Goal: Task Accomplishment & Management: Manage account settings

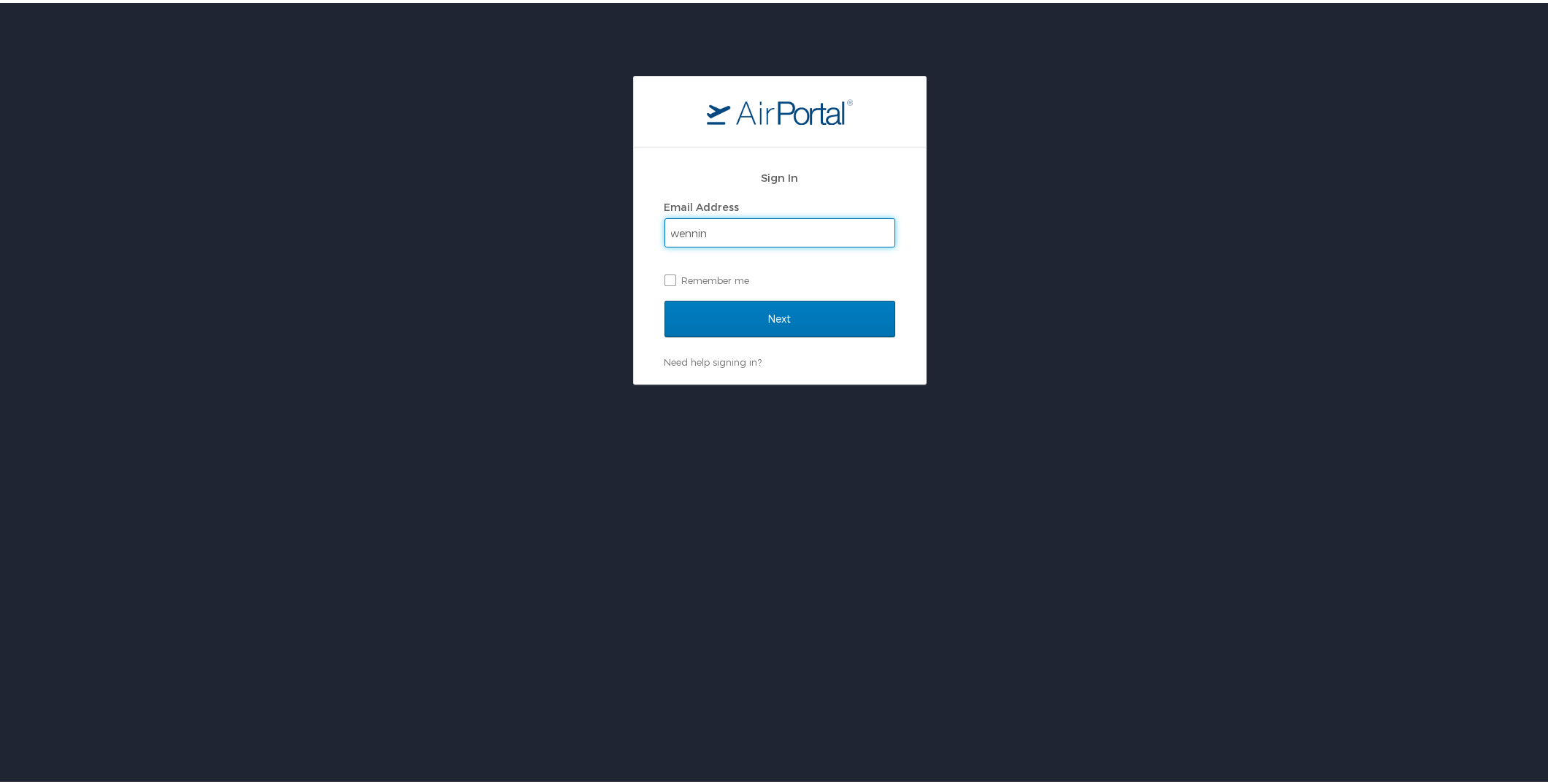
type input "wennin"
click at [664, 298] on input "Next" at bounding box center [780, 316] width 230 height 37
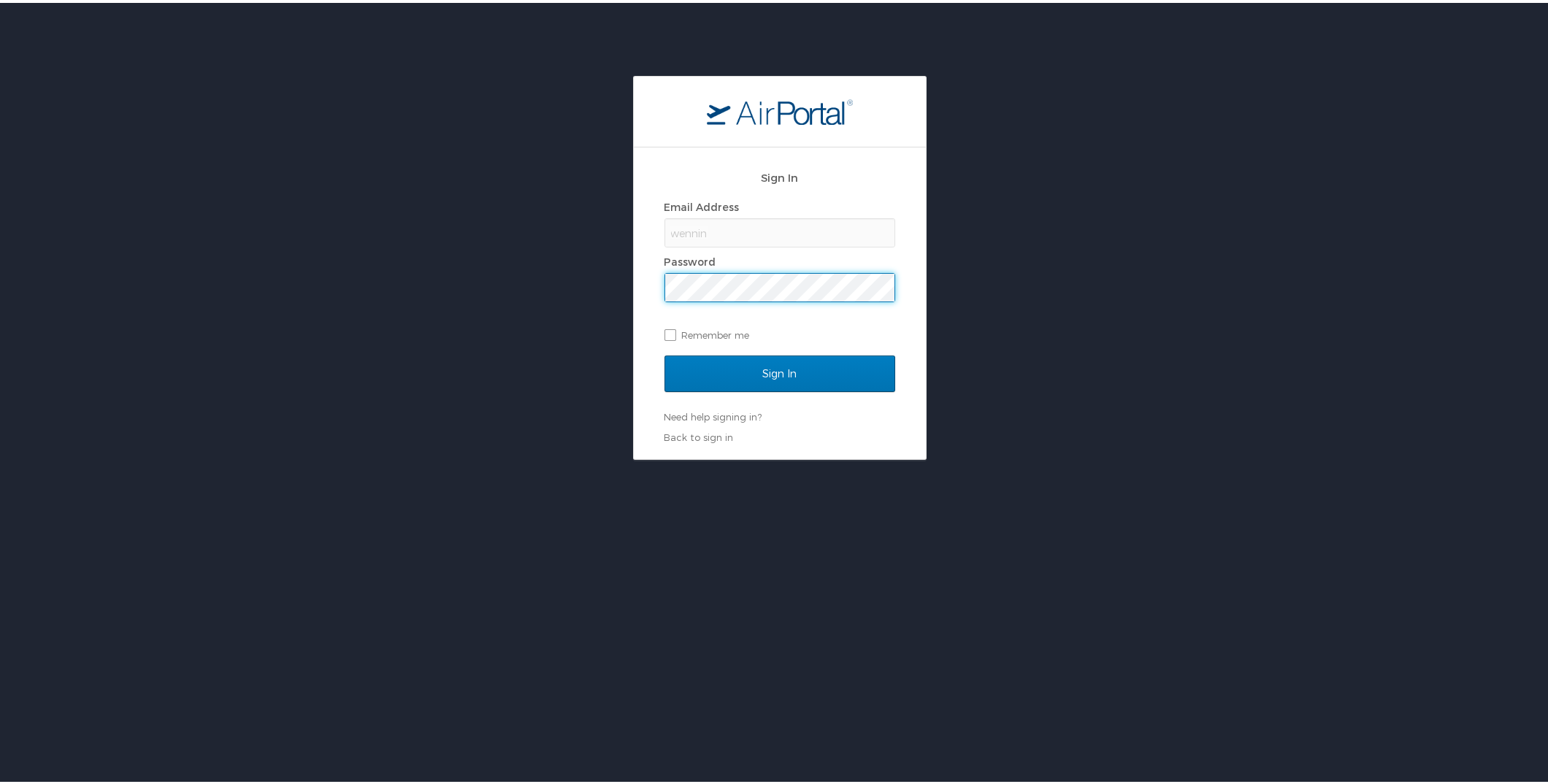
click at [733, 224] on div "wennin" at bounding box center [780, 230] width 230 height 29
click at [682, 435] on link "Back to sign in" at bounding box center [699, 434] width 69 height 12
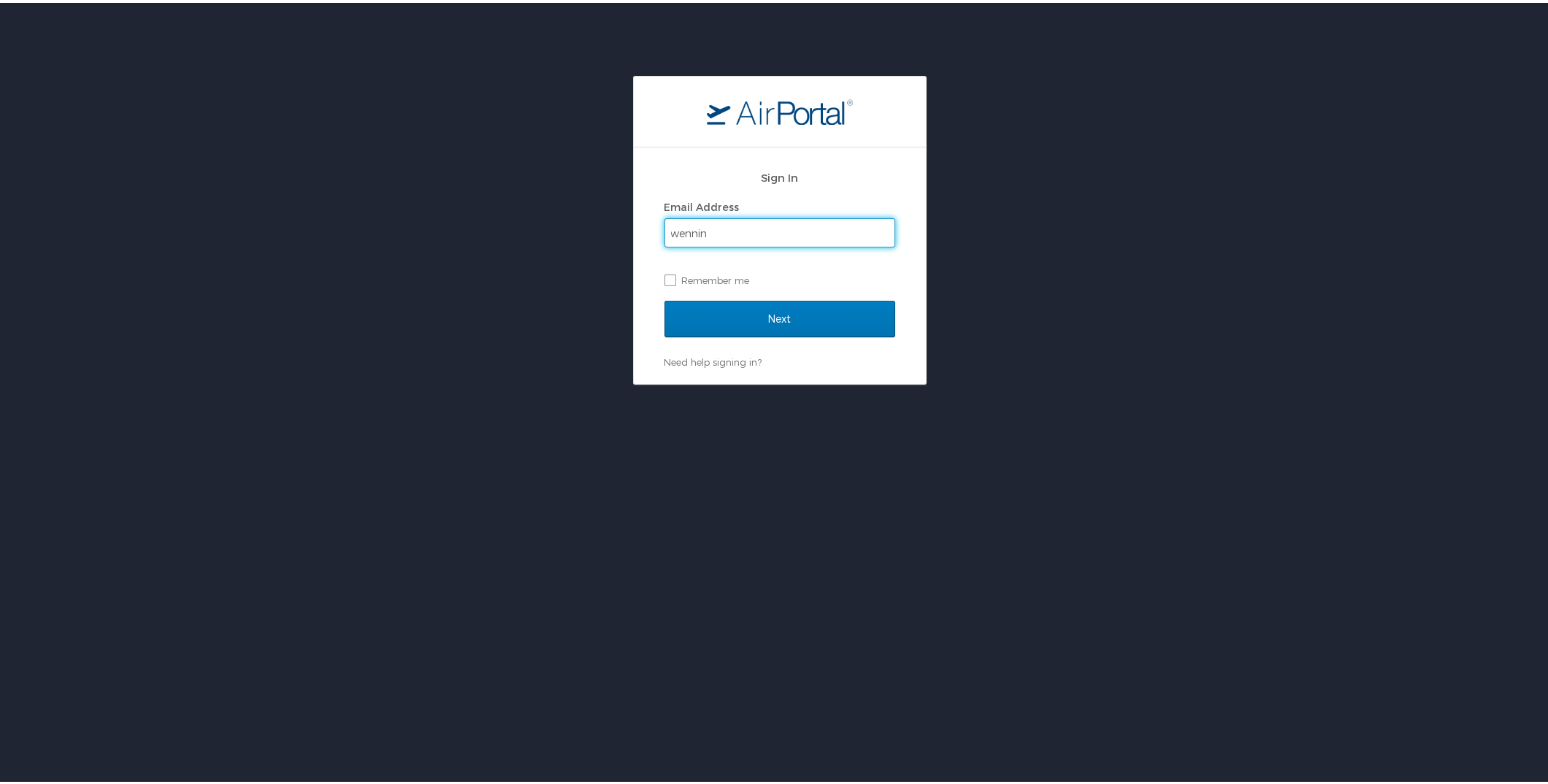
click at [746, 224] on input "wennin" at bounding box center [780, 230] width 230 height 28
type input "wenningerh@nsula.edu"
click at [752, 303] on input "Next" at bounding box center [780, 316] width 230 height 37
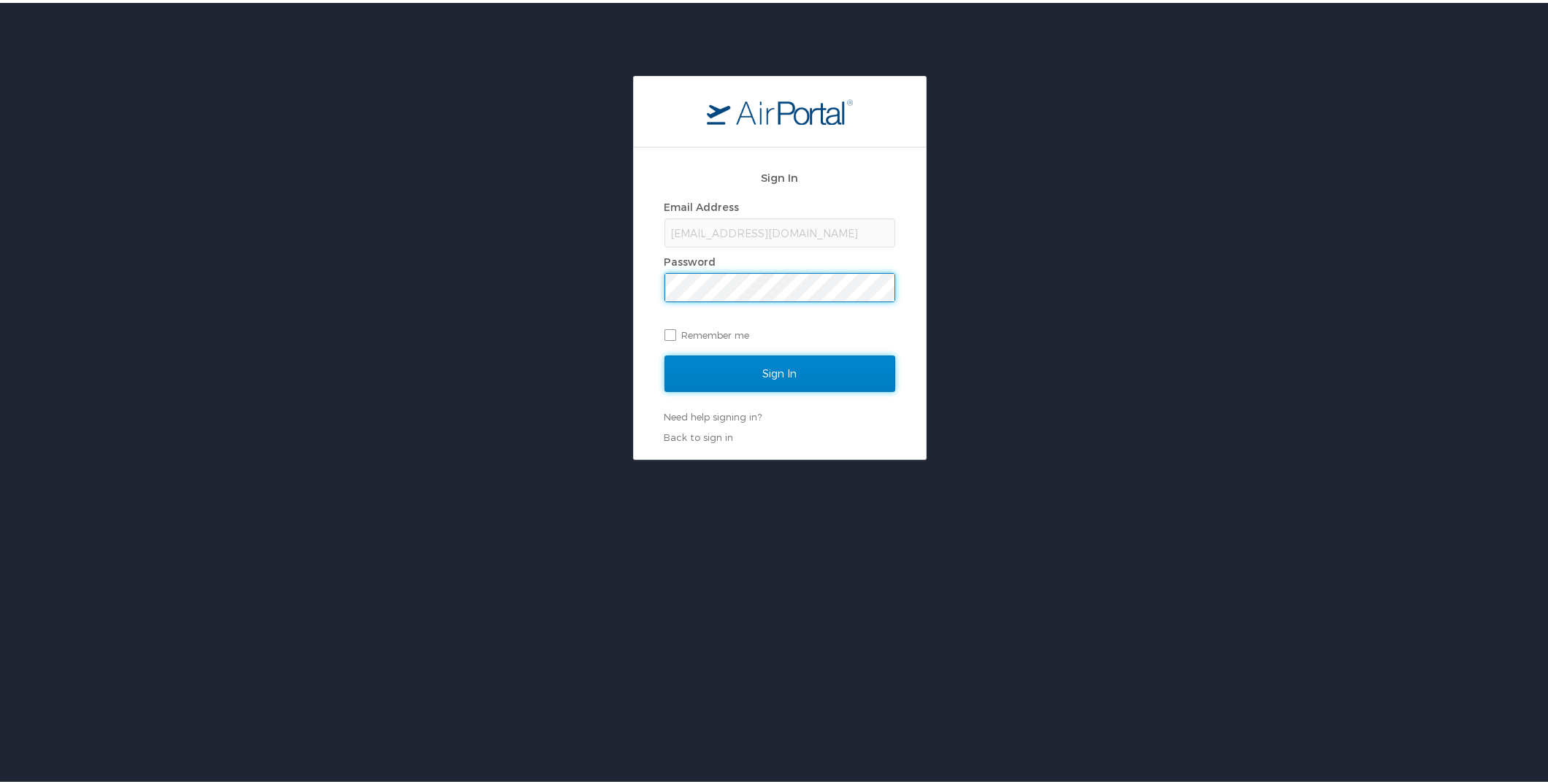
click at [805, 367] on input "Sign In" at bounding box center [780, 371] width 230 height 37
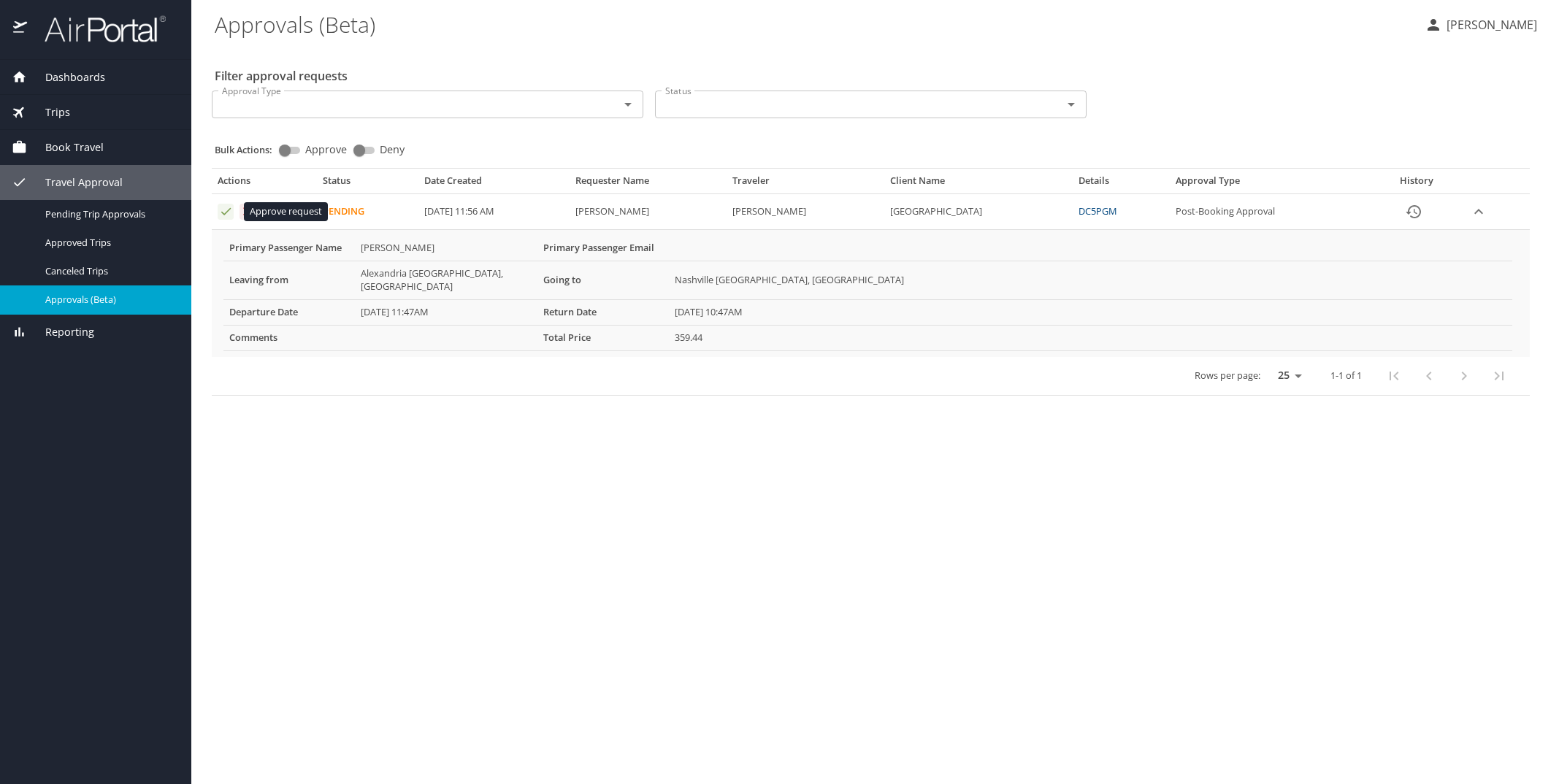
click at [230, 212] on icon "Approval table" at bounding box center [226, 210] width 14 height 14
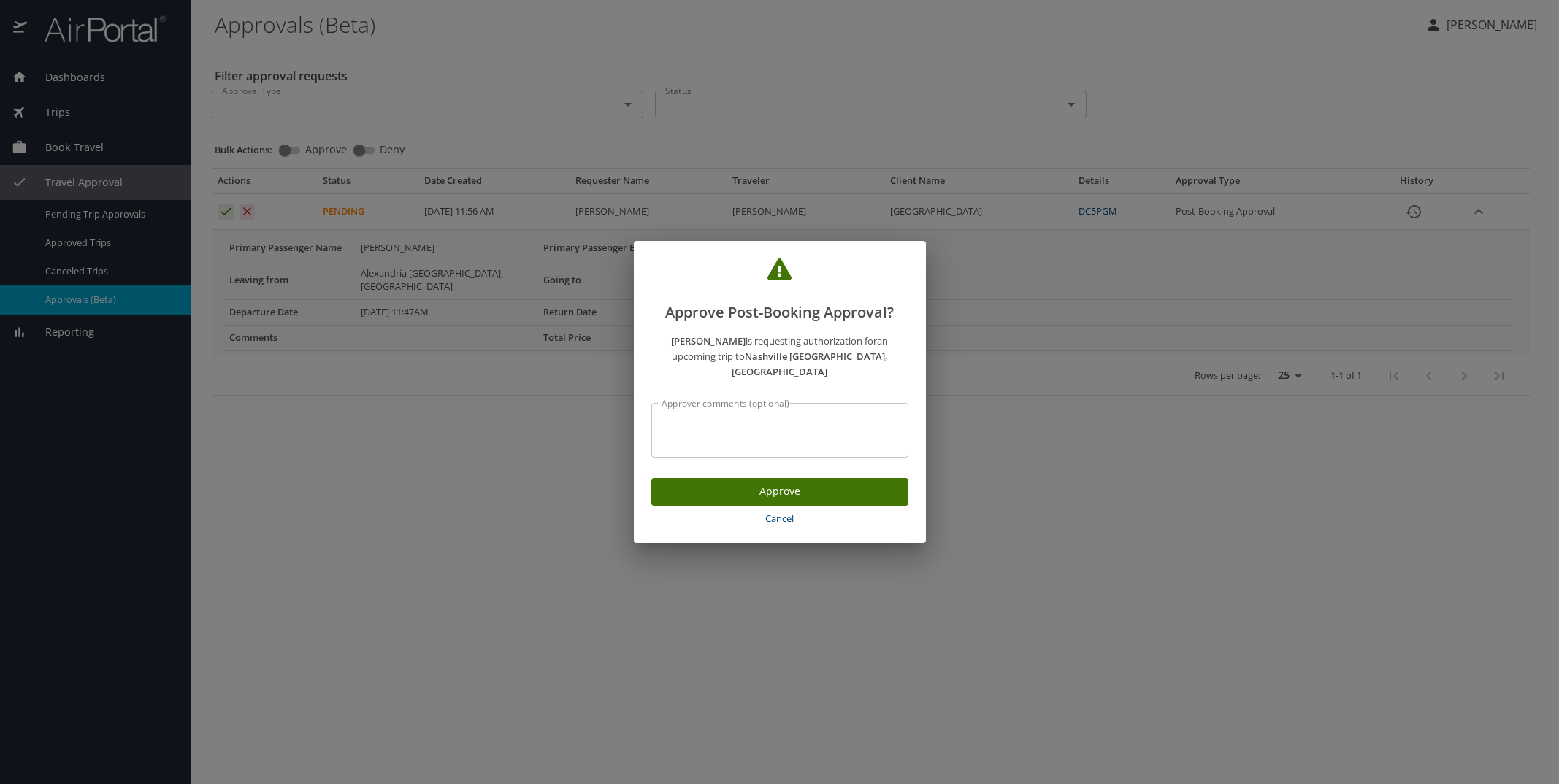
click at [790, 489] on span "Approve" at bounding box center [780, 492] width 234 height 18
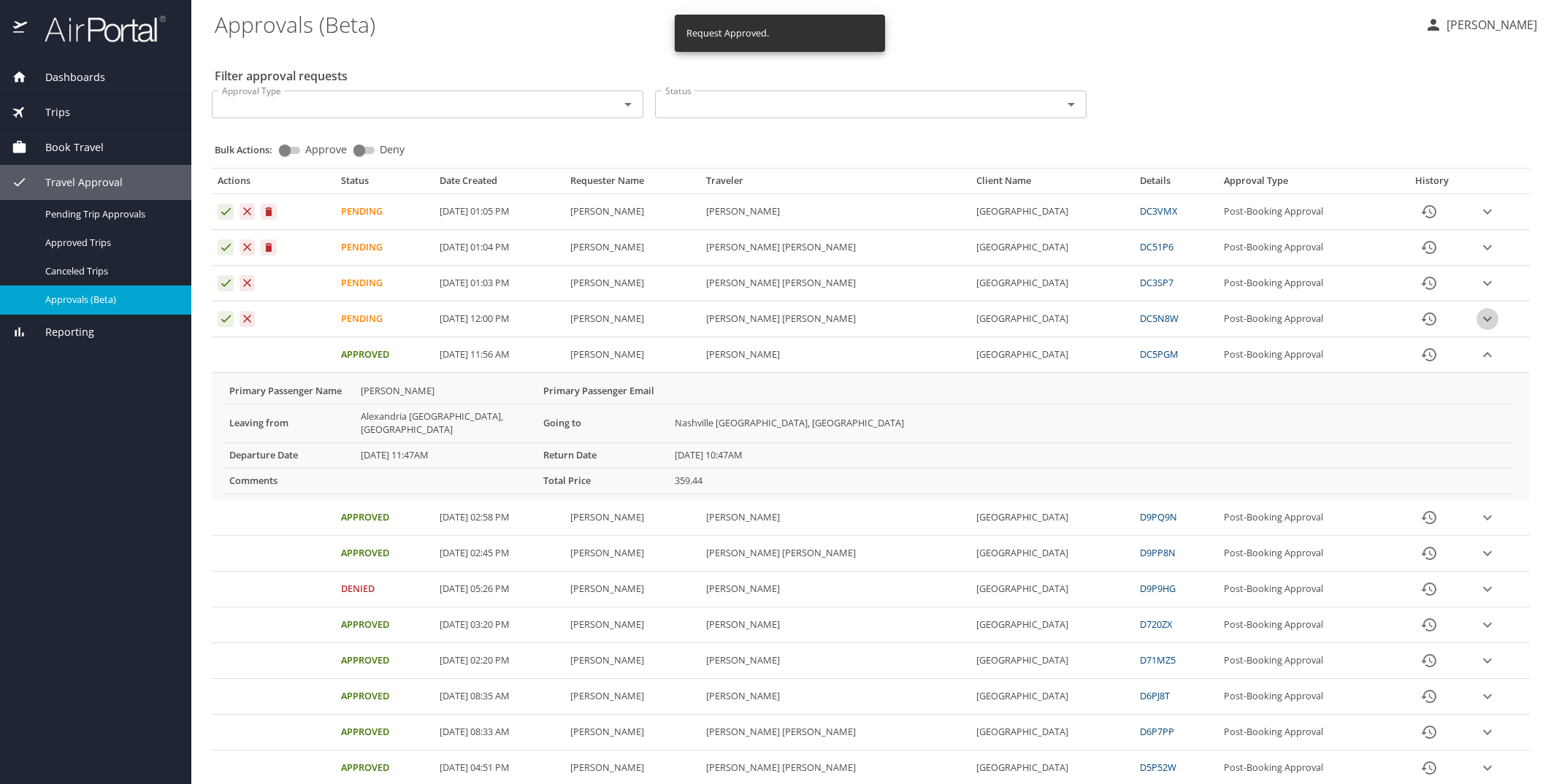
click at [1482, 317] on icon "expand row" at bounding box center [1487, 319] width 17 height 17
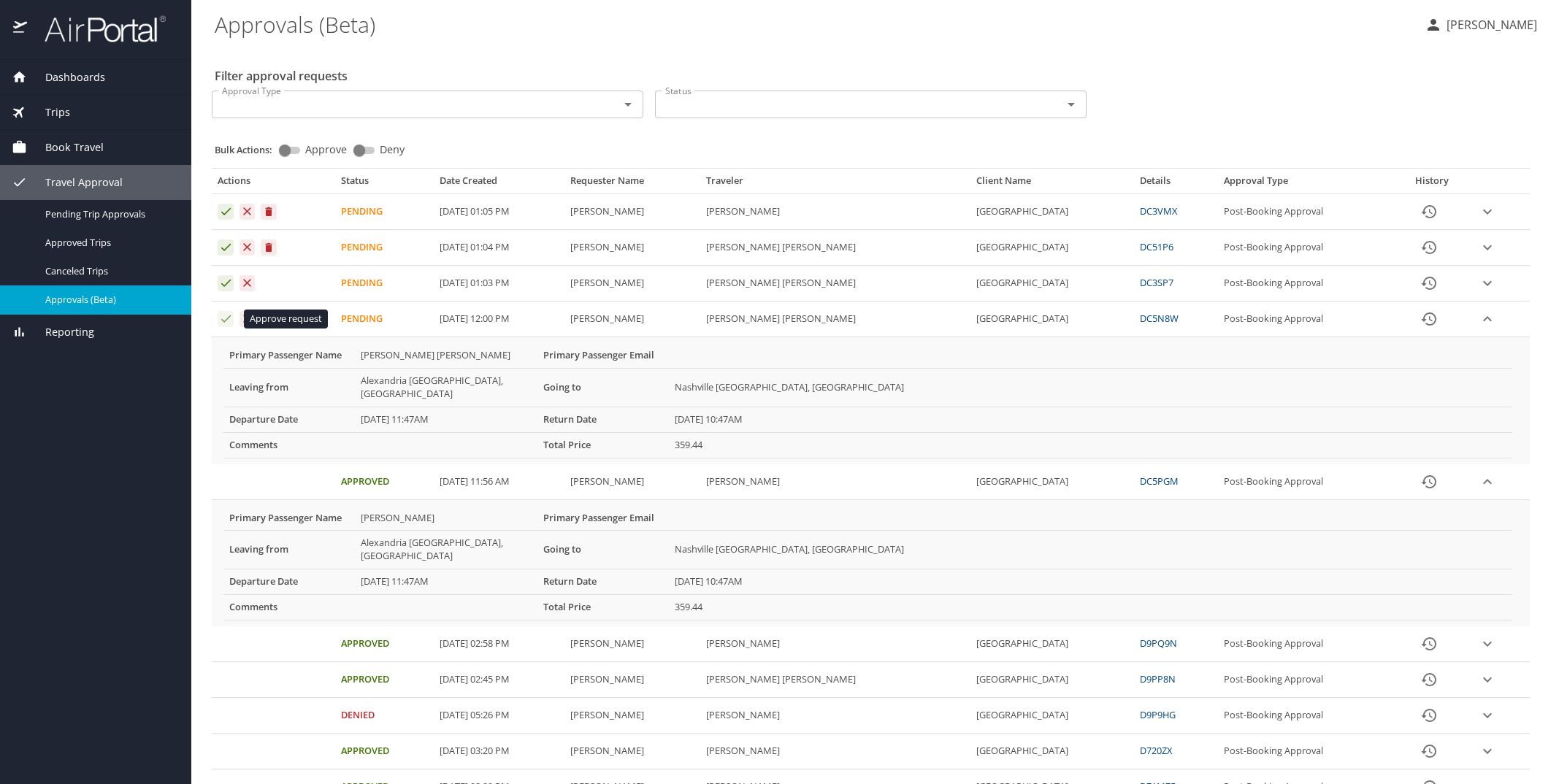
click at [219, 319] on icon "Approval table" at bounding box center [226, 318] width 14 height 14
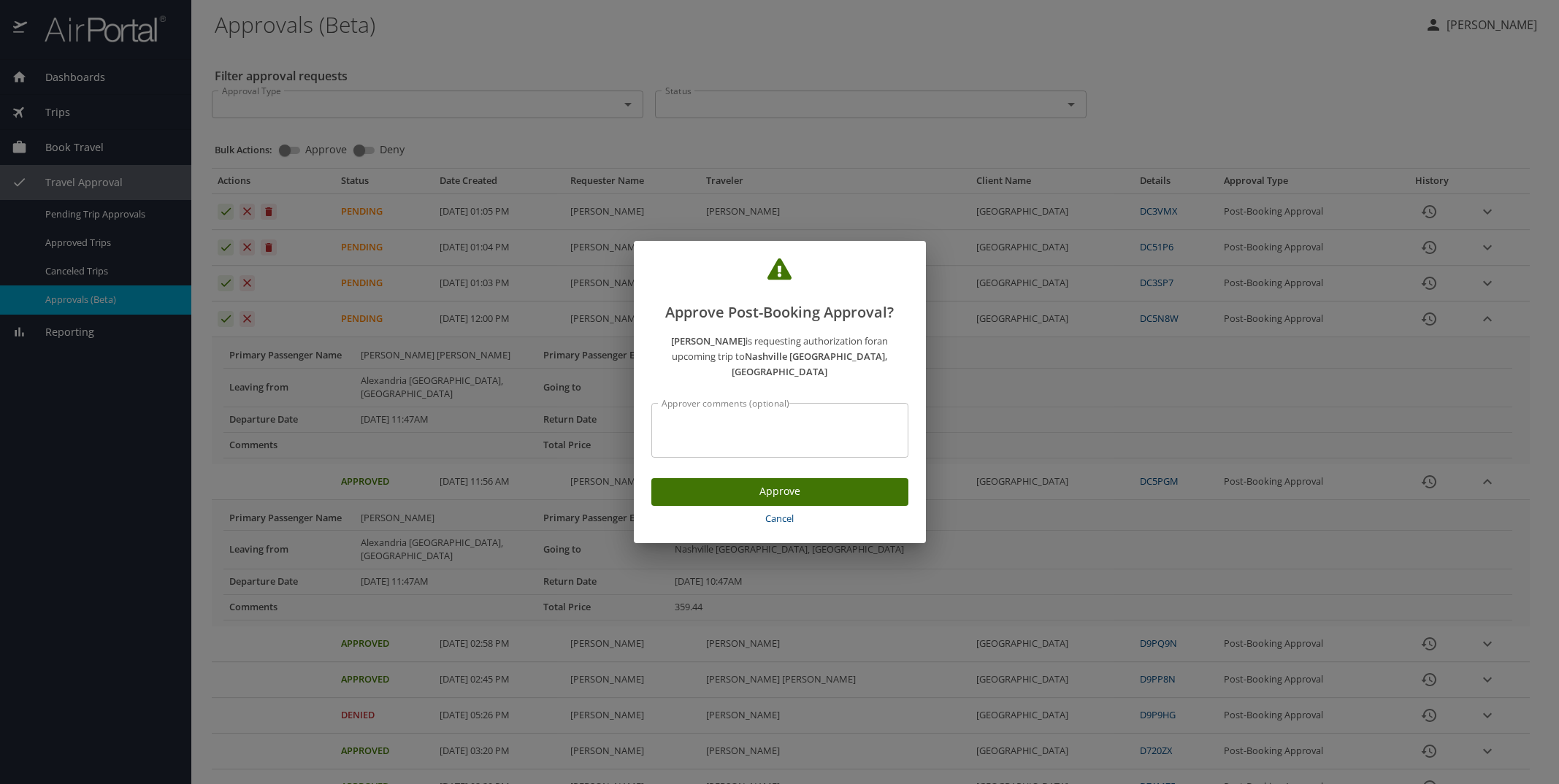
click at [777, 483] on span "Approve" at bounding box center [780, 492] width 234 height 18
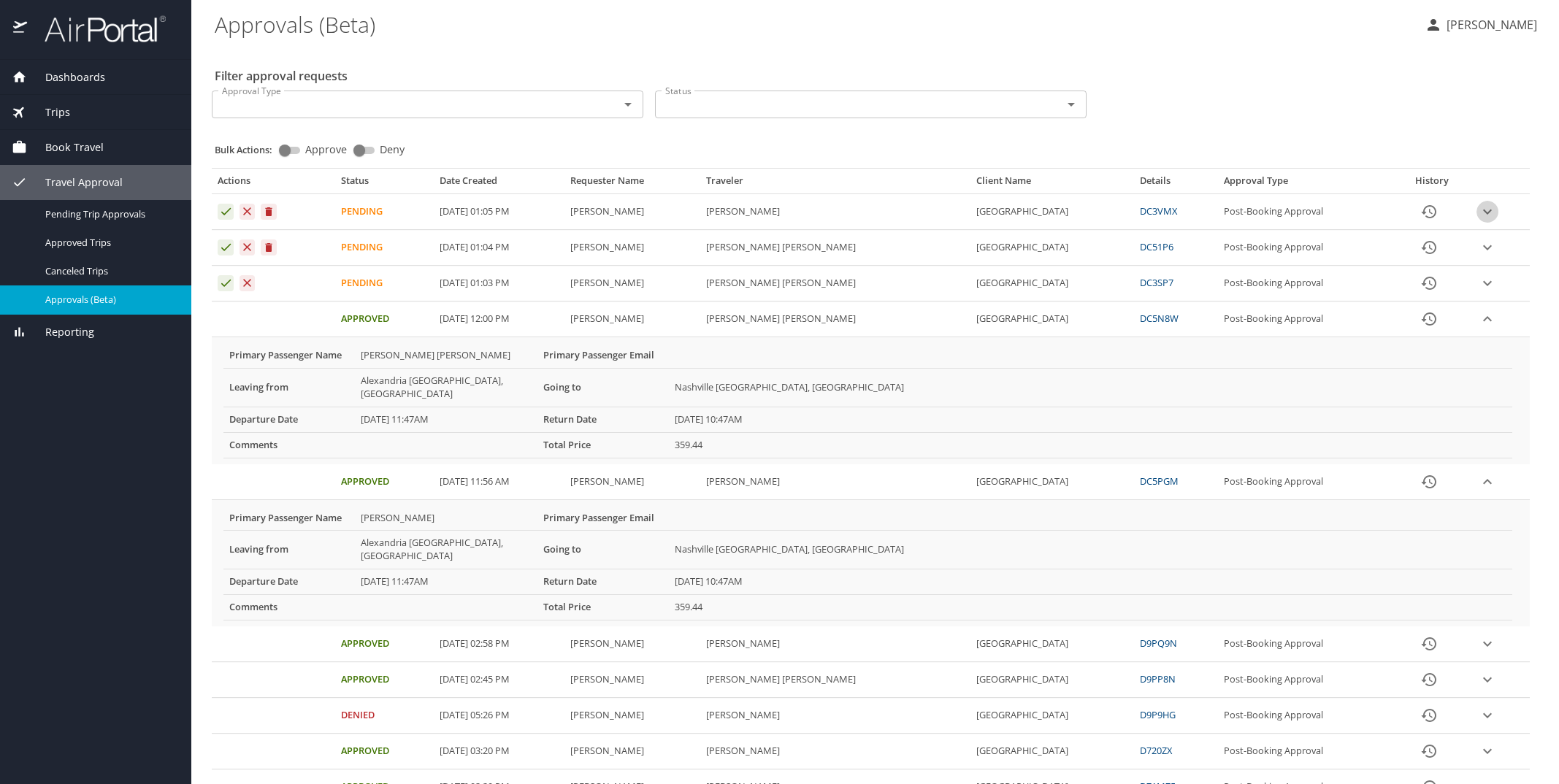
click at [1488, 209] on icon "expand row" at bounding box center [1487, 212] width 17 height 17
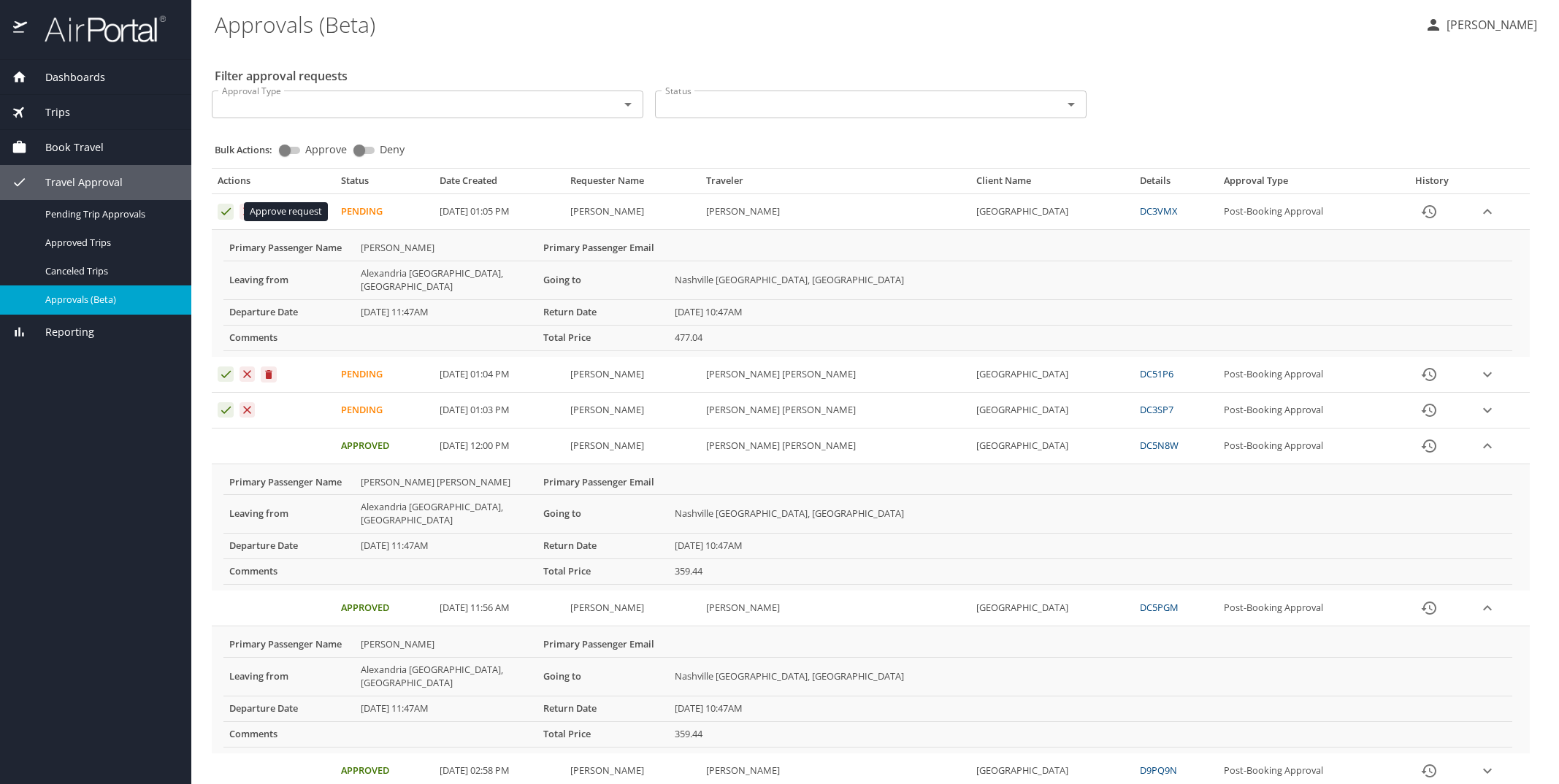
click at [226, 208] on icon "Approval table" at bounding box center [226, 210] width 14 height 14
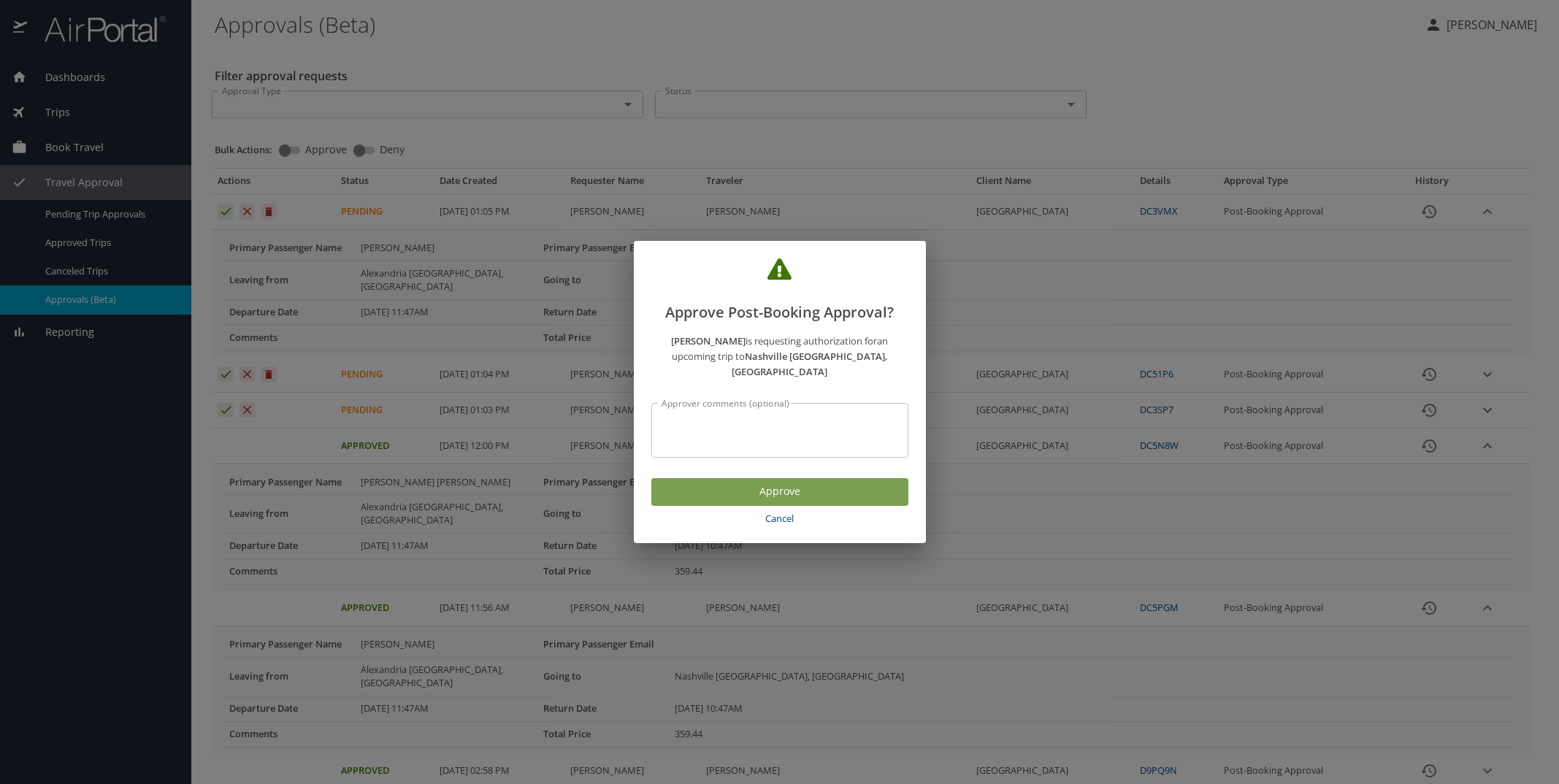
click at [718, 492] on span "Approve" at bounding box center [780, 492] width 234 height 18
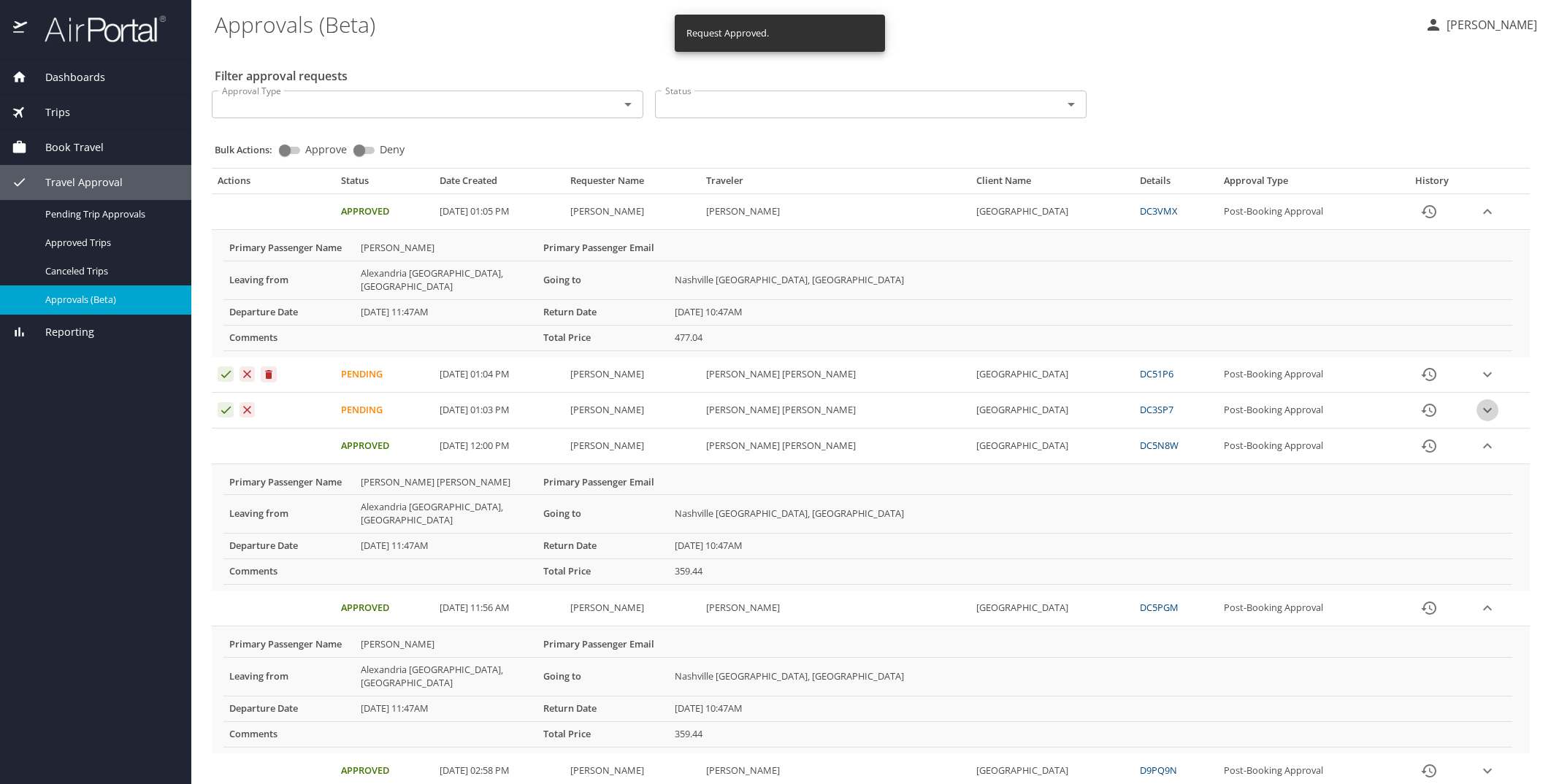
click at [1479, 401] on icon "expand row" at bounding box center [1487, 410] width 17 height 17
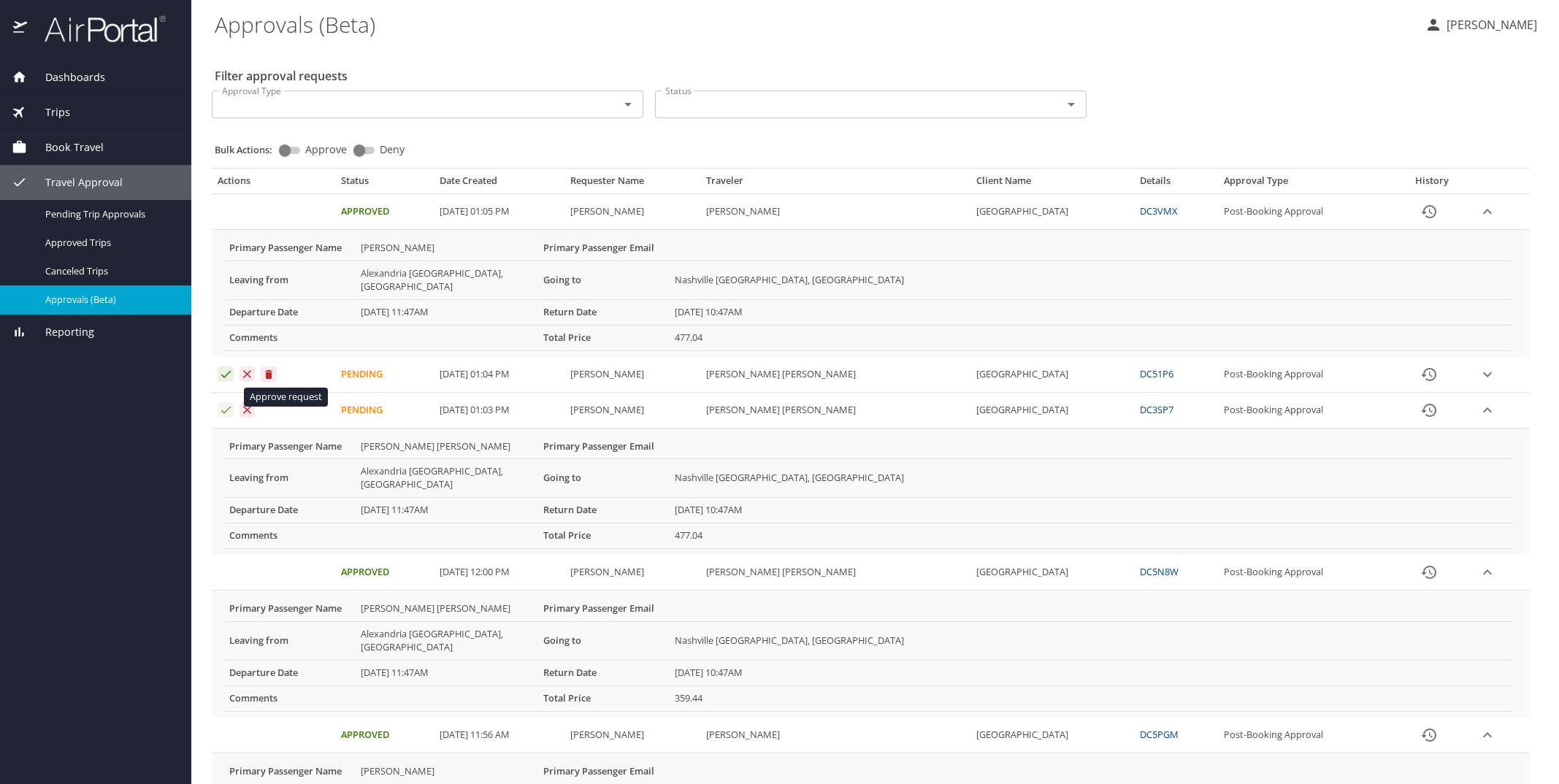
click at [221, 403] on icon "Approval table" at bounding box center [226, 409] width 14 height 14
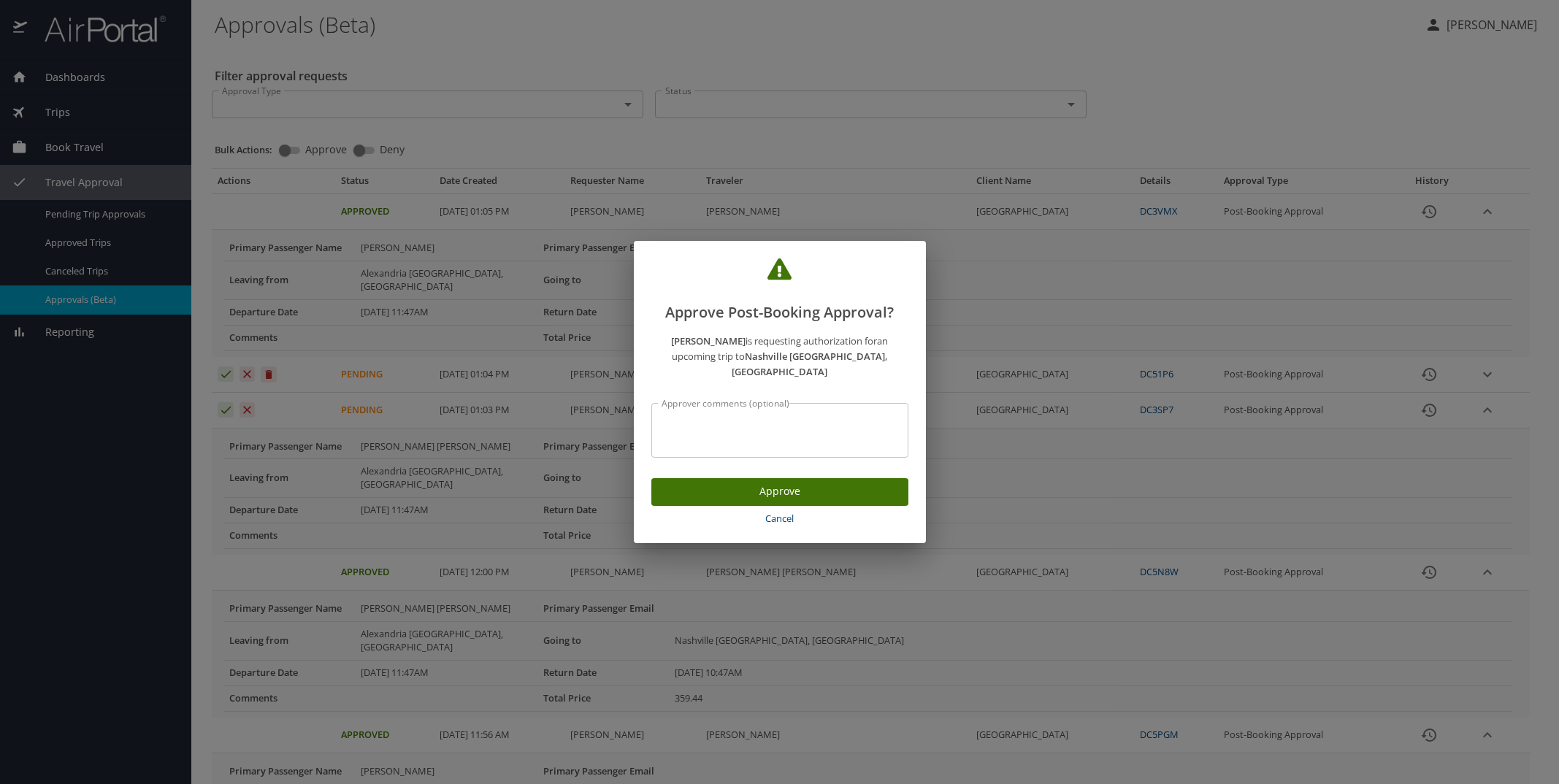
click at [733, 483] on span "Approve" at bounding box center [780, 492] width 234 height 18
